Goal: Information Seeking & Learning: Learn about a topic

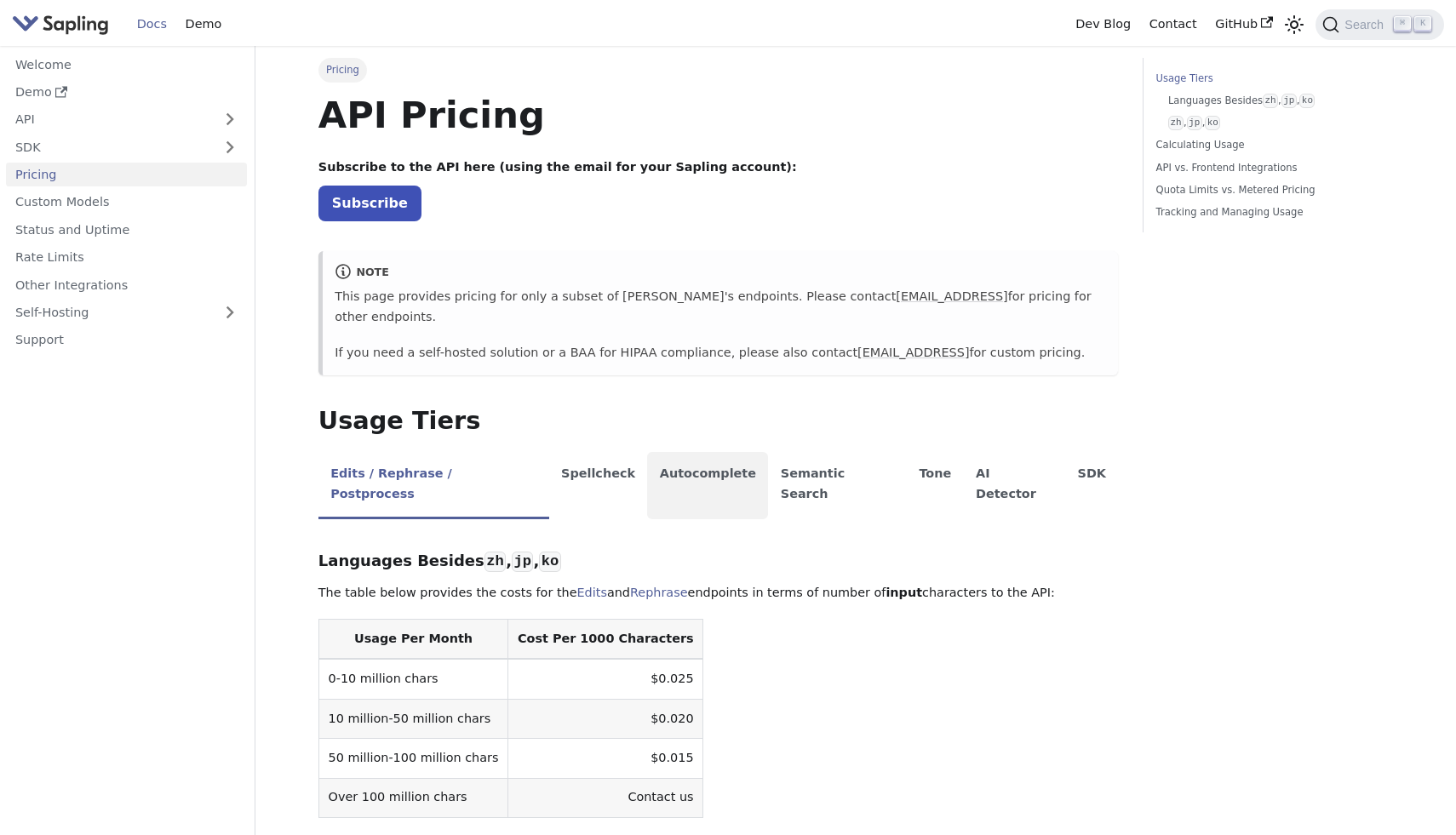
click at [678, 452] on li "Autocomplete" at bounding box center [707, 485] width 121 height 67
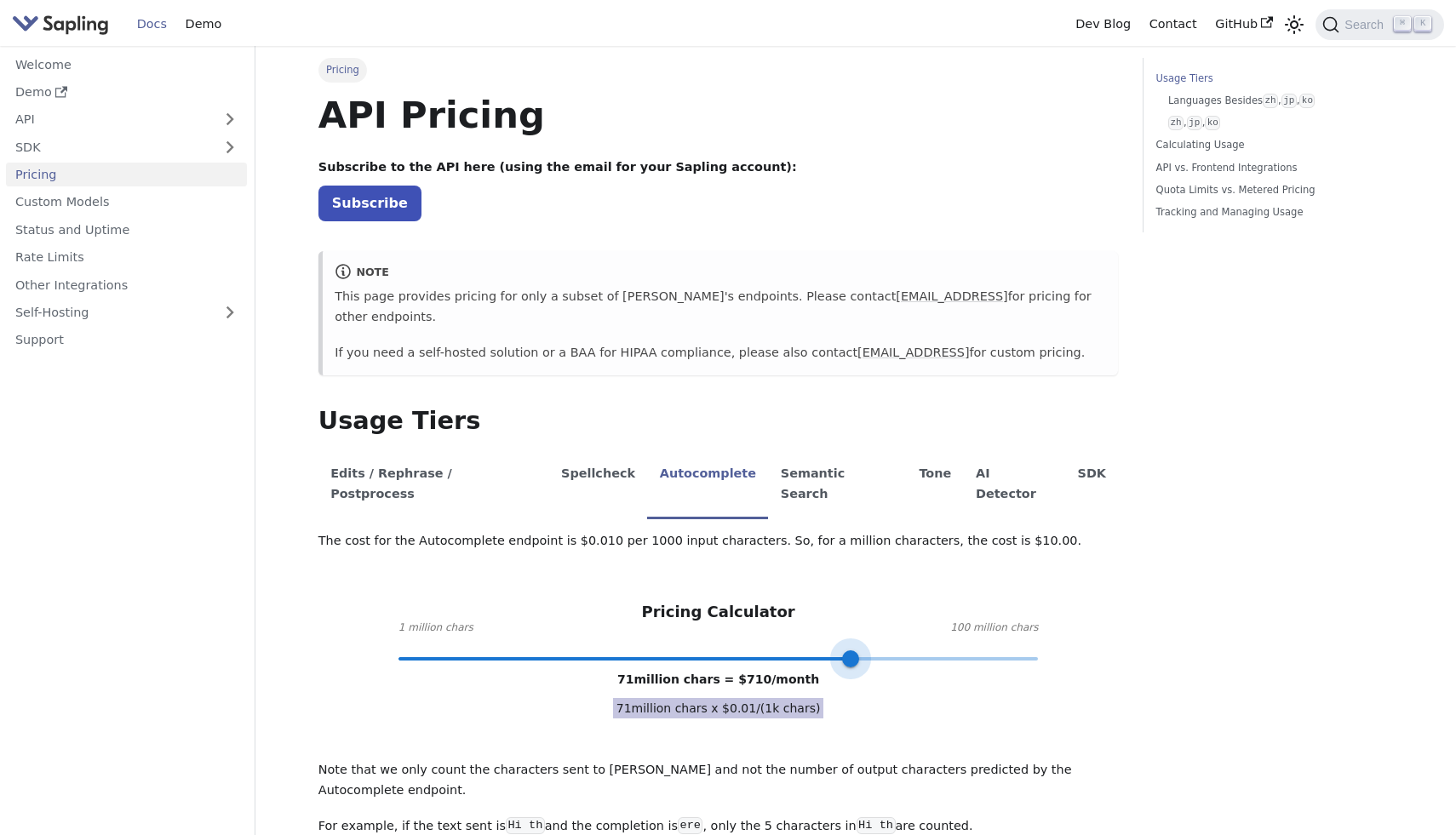
type input "100"
drag, startPoint x: 747, startPoint y: 607, endPoint x: 1087, endPoint y: 605, distance: 340.0
click at [1087, 605] on div "Pricing Calculator 1 million chars 100 million chars 100 million chars = $ 1000…" at bounding box center [718, 630] width 801 height 56
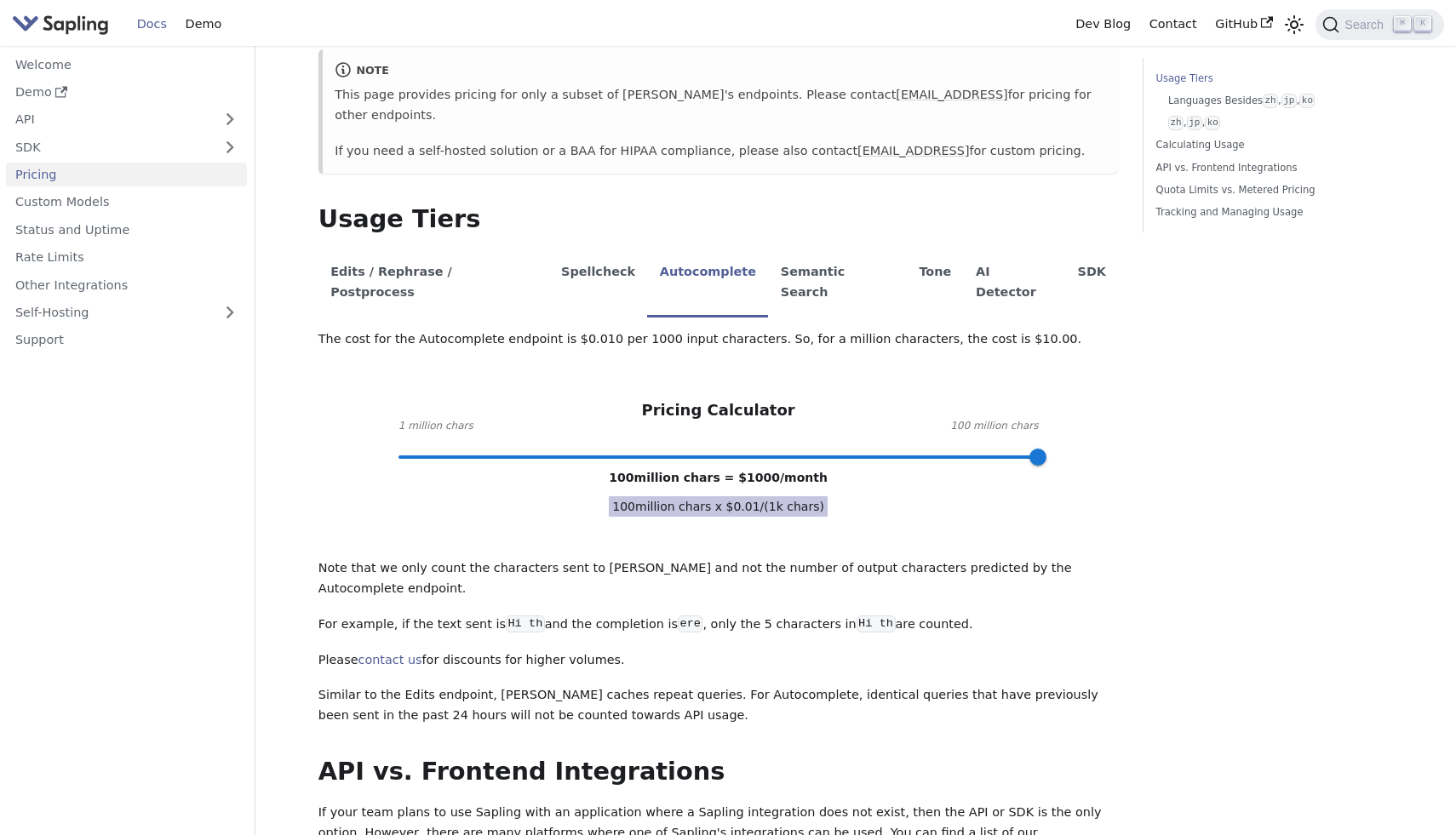
scroll to position [202, 0]
click at [1151, 447] on div "Usage Tiers Languages Besides zh , jp , ko zh , jp , ko Calculating Usage API v…" at bounding box center [1268, 790] width 275 height 1869
click at [382, 249] on li "Edits / Rephrase / Postprocess" at bounding box center [433, 282] width 230 height 67
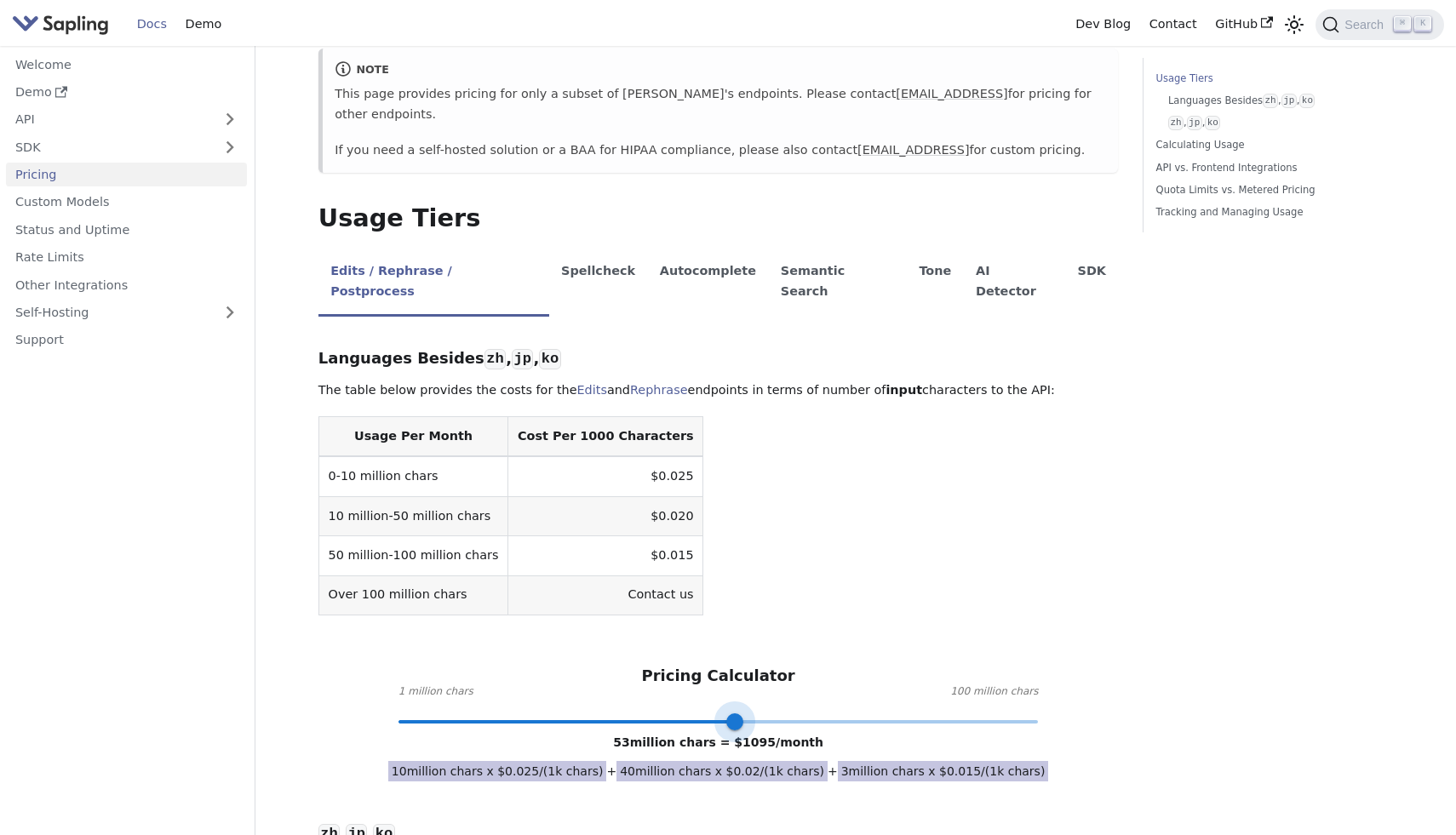
type input "100"
drag, startPoint x: 597, startPoint y: 675, endPoint x: 1119, endPoint y: 677, distance: 522.0
click at [658, 260] on li "Autocomplete" at bounding box center [707, 282] width 121 height 67
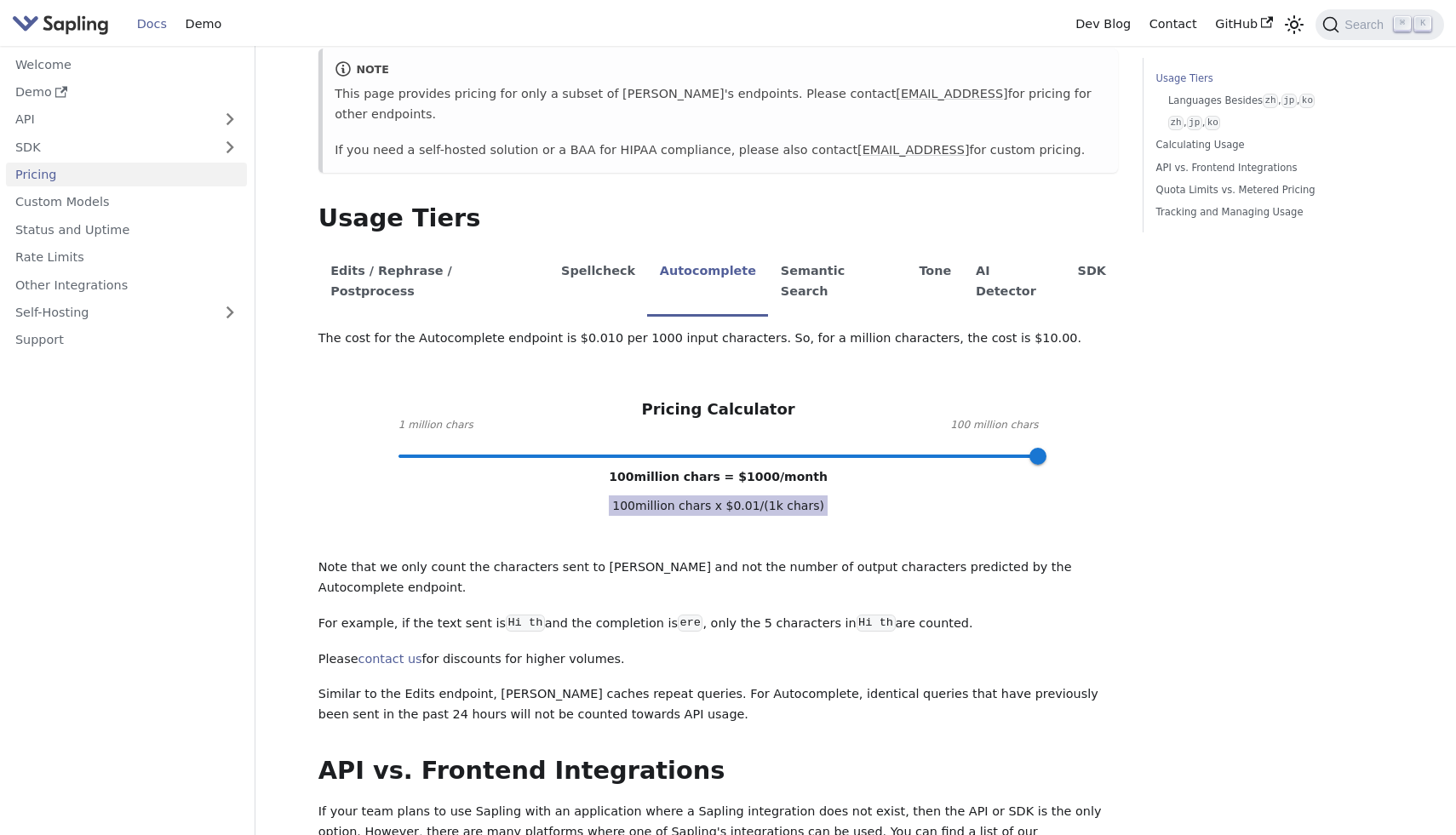
click at [1323, 252] on div "Usage Tiers Languages Besides zh , jp , ko zh , jp , ko Calculating Usage API v…" at bounding box center [1268, 790] width 275 height 1869
